Goal: Task Accomplishment & Management: Manage account settings

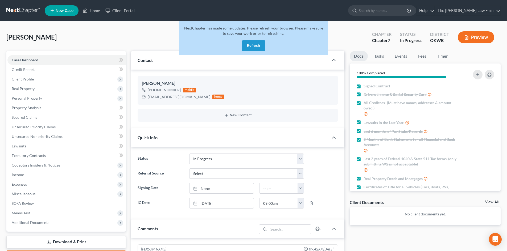
select select "4"
click at [252, 45] on button "Refresh" at bounding box center [253, 45] width 23 height 11
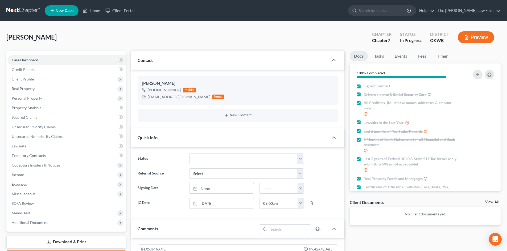
scroll to position [476, 0]
click at [381, 9] on input "search" at bounding box center [383, 11] width 49 height 10
type input "Van"
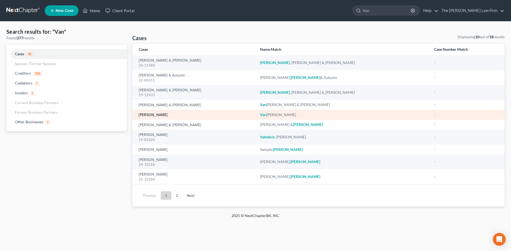
click at [155, 116] on link "Van Fossen, Kevin" at bounding box center [153, 115] width 29 height 4
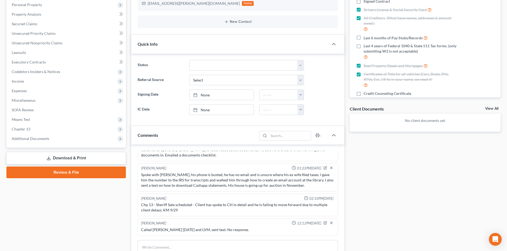
scroll to position [133, 0]
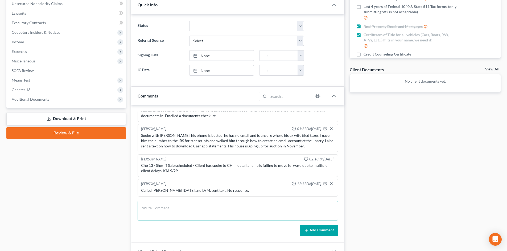
click at [171, 211] on textarea at bounding box center [238, 211] width 200 height 20
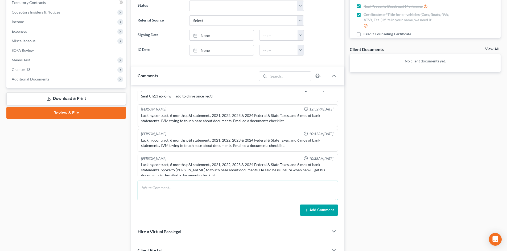
scroll to position [160, 0]
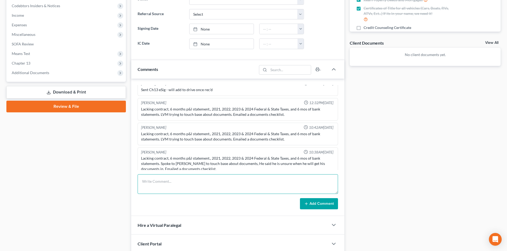
click at [155, 186] on textarea at bounding box center [238, 184] width 200 height 20
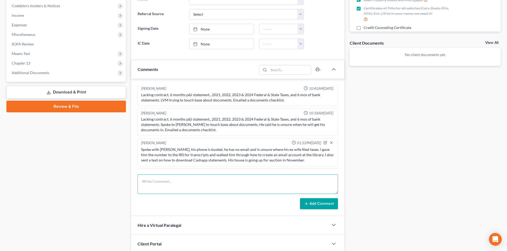
scroll to position [155, 0]
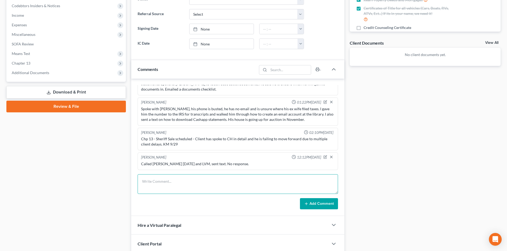
click at [157, 186] on textarea at bounding box center [238, 184] width 200 height 20
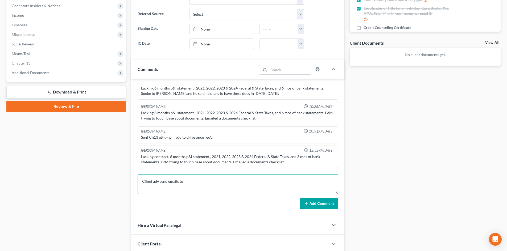
scroll to position [53, 0]
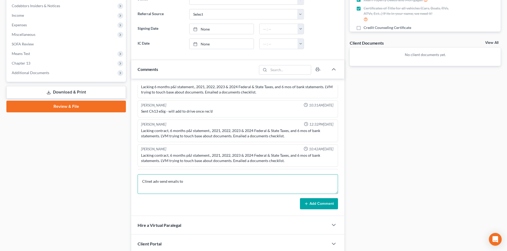
click at [198, 178] on textarea "Clinet adv send emails to" at bounding box center [238, 184] width 200 height 20
click at [150, 183] on textarea "Clinet adv send emails to Elexa." at bounding box center [238, 184] width 200 height 20
click at [147, 181] on textarea "Clint adv send emails to Elexa." at bounding box center [238, 184] width 200 height 20
click at [197, 184] on textarea "Client adv send emails to Elexa." at bounding box center [238, 184] width 200 height 20
type textarea "Client adv send emails to Elexa."
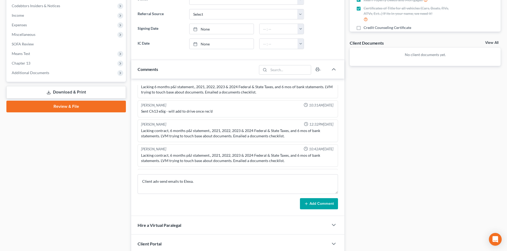
click at [326, 203] on button "Add Comment" at bounding box center [319, 203] width 38 height 11
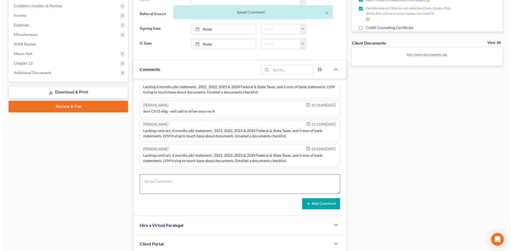
scroll to position [174, 0]
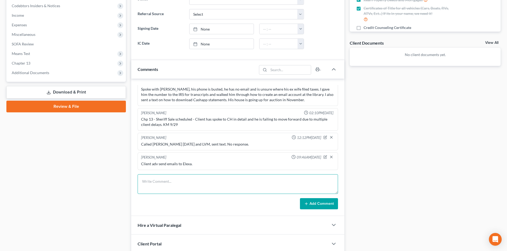
click at [162, 184] on textarea at bounding box center [238, 184] width 200 height 20
type textarea "C"
click at [330, 157] on line "button" at bounding box center [331, 157] width 2 height 2
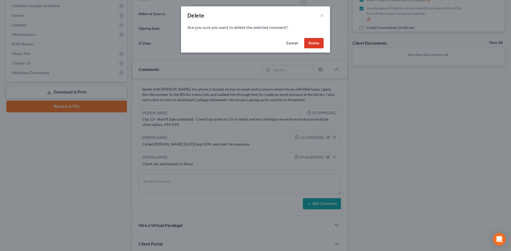
click at [313, 45] on button "Delete" at bounding box center [313, 43] width 19 height 11
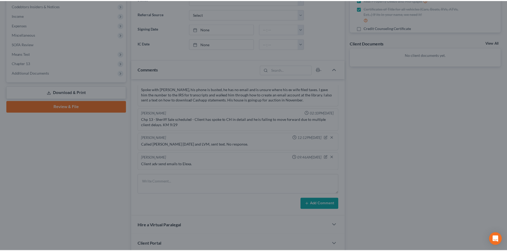
scroll to position [155, 0]
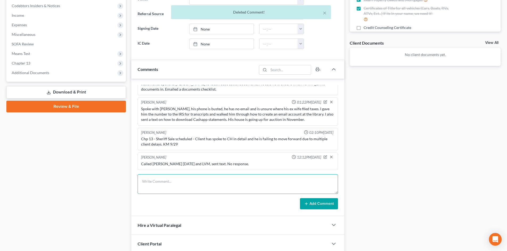
click at [165, 181] on textarea at bounding box center [238, 184] width 200 height 20
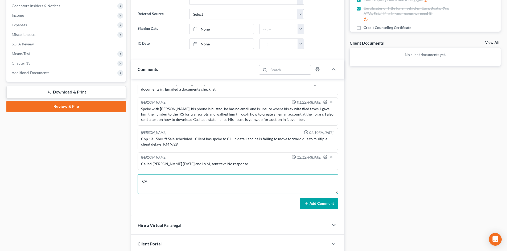
type textarea "C"
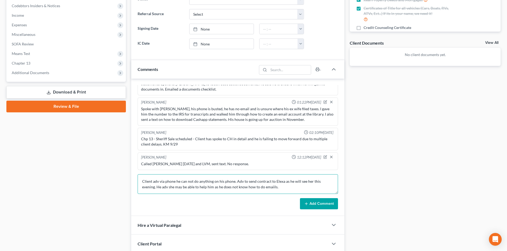
click at [258, 186] on textarea "Client adv via phone he can not do anything on his phone. Adv to send contract …" at bounding box center [238, 184] width 200 height 20
click at [158, 182] on textarea "Client adv via phone he can not do anything on his phone. Adv to send contract …" at bounding box center [238, 184] width 200 height 20
click at [199, 182] on textarea "Spoke via phone to client. via phone he can not do anything on his phone. Adv t…" at bounding box center [238, 184] width 200 height 20
click at [293, 189] on textarea "Spoke via phone to client. Kevin adv he can not do anything on his phone. Adv t…" at bounding box center [238, 184] width 200 height 20
type textarea "Spoke via phone to client. Kevin adv he can not do anything on his phone. Adv t…"
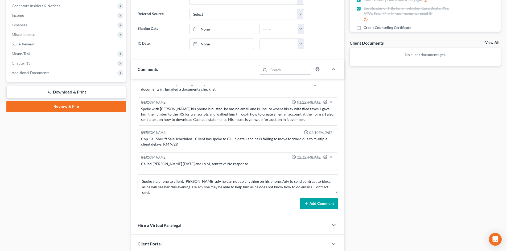
click at [312, 206] on button "Add Comment" at bounding box center [319, 203] width 38 height 11
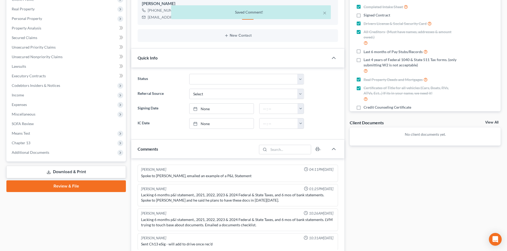
scroll to position [0, 0]
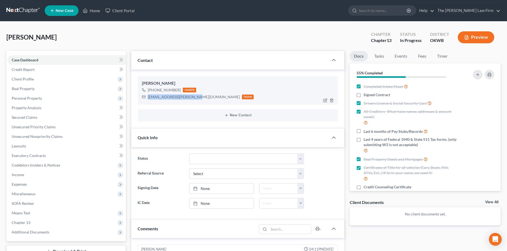
drag, startPoint x: 193, startPoint y: 99, endPoint x: 148, endPoint y: 98, distance: 45.8
click at [148, 98] on div "elexa.vanfossen@yahoo.com" at bounding box center [194, 96] width 92 height 5
copy div "elexa.vanfossen@yahoo.com"
click at [419, 57] on link "Fees" at bounding box center [421, 56] width 17 height 10
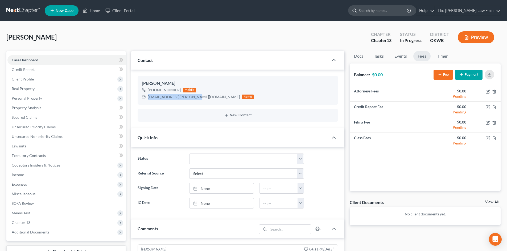
click at [384, 9] on input "search" at bounding box center [383, 11] width 49 height 10
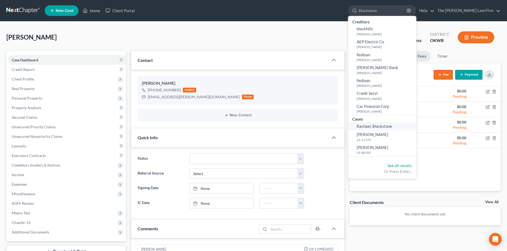
type input "Blackstone"
click at [392, 127] on span "Rachael, Blackstone" at bounding box center [373, 126] width 35 height 5
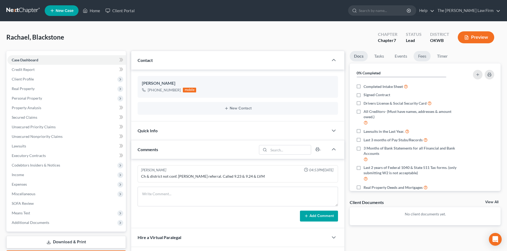
click at [422, 57] on link "Fees" at bounding box center [421, 56] width 17 height 10
